Goal: Find specific page/section: Find specific page/section

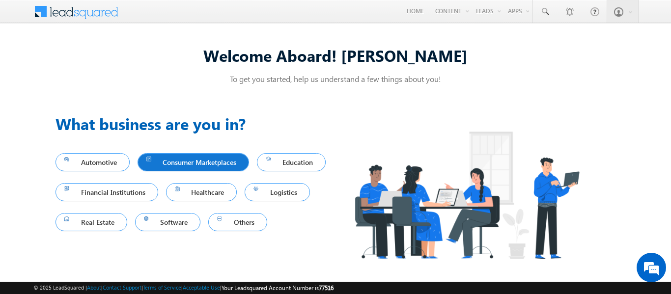
click at [198, 167] on span "Consumer Marketplaces" at bounding box center [193, 162] width 94 height 13
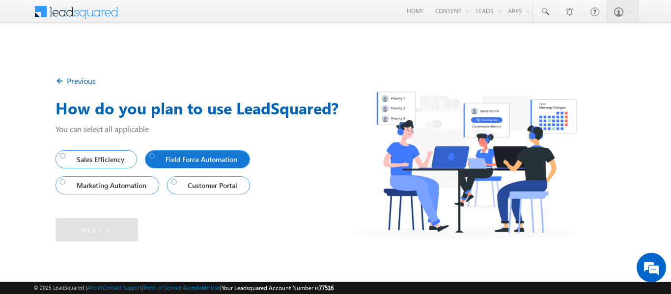
click at [216, 152] on link "Field Force Automation" at bounding box center [198, 159] width 106 height 18
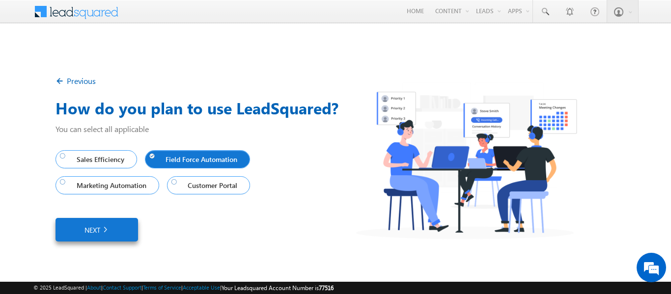
click at [110, 226] on link "Next" at bounding box center [96, 230] width 83 height 24
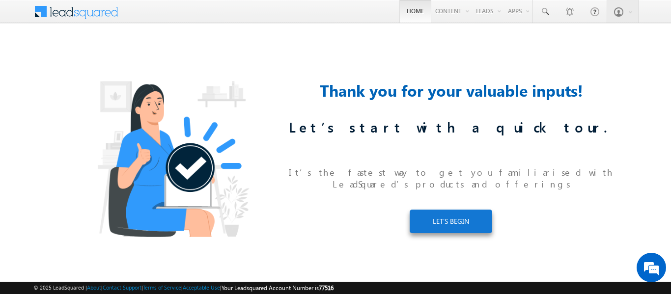
click at [418, 9] on link "Home" at bounding box center [415, 11] width 32 height 23
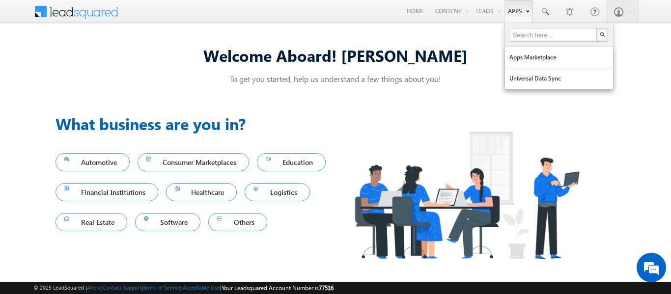
click at [521, 14] on link "Apps" at bounding box center [518, 11] width 28 height 23
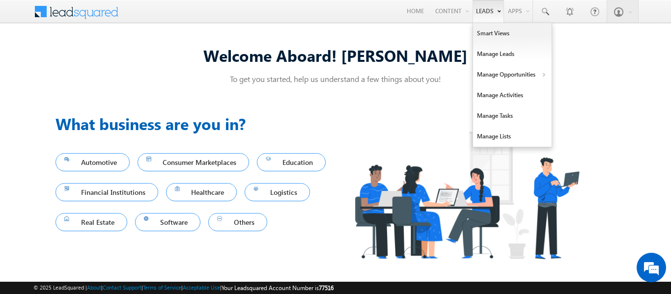
click at [490, 11] on link "Leads" at bounding box center [487, 11] width 31 height 23
click at [488, 57] on link "Manage Leads" at bounding box center [512, 54] width 79 height 21
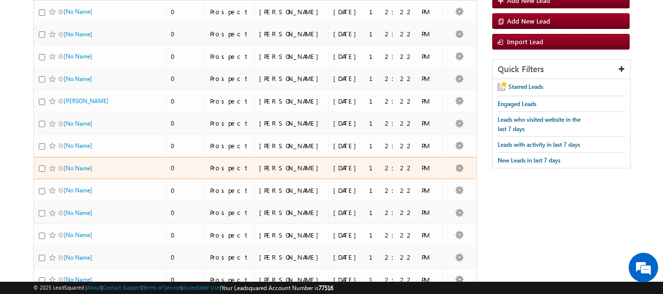
scroll to position [466, 0]
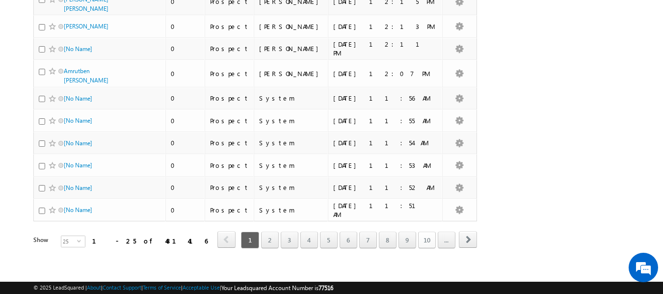
click at [421, 234] on link "10" at bounding box center [427, 240] width 18 height 17
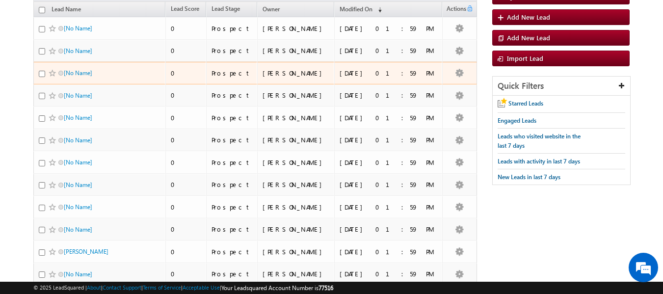
scroll to position [0, 0]
